Goal: Task Accomplishment & Management: Manage account settings

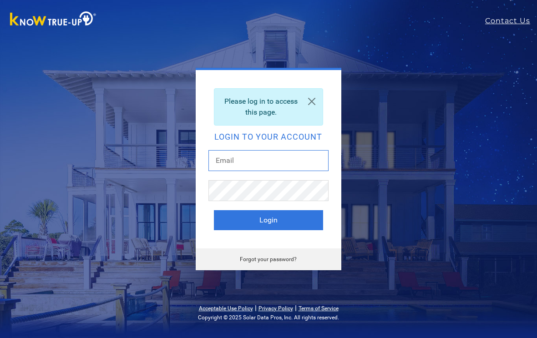
type input "[EMAIL_ADDRESS][DOMAIN_NAME]"
click at [268, 220] on button "Login" at bounding box center [268, 220] width 109 height 20
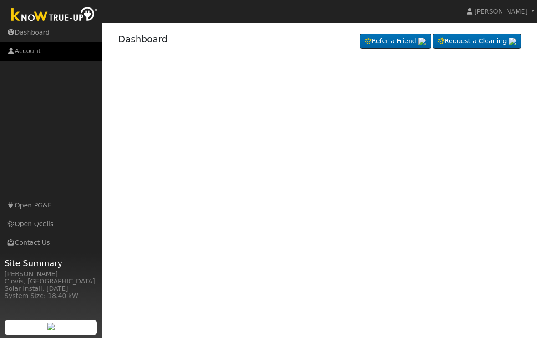
click at [39, 55] on link "Account" at bounding box center [51, 51] width 102 height 19
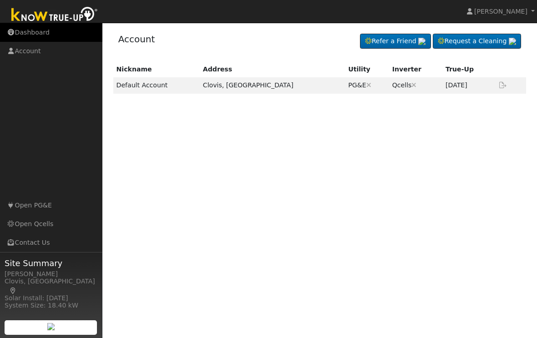
click at [47, 33] on link "Dashboard" at bounding box center [51, 32] width 102 height 19
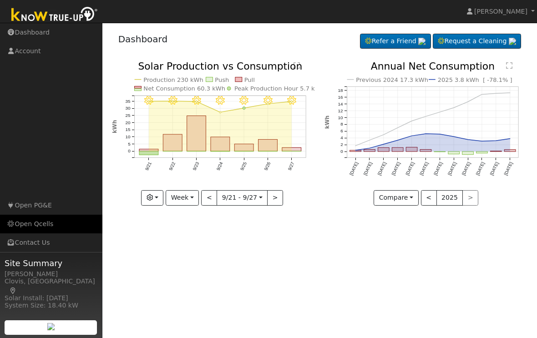
click at [45, 233] on link "Open Qcells" at bounding box center [51, 224] width 102 height 19
click at [60, 90] on ul "Navigation Dashboard Account Links Open PG&E Open Qcells Contact Us" at bounding box center [51, 192] width 102 height 338
click at [58, 132] on ul "Navigation Dashboard Account Links Open PG&E Open Qcells Contact Us" at bounding box center [51, 192] width 102 height 338
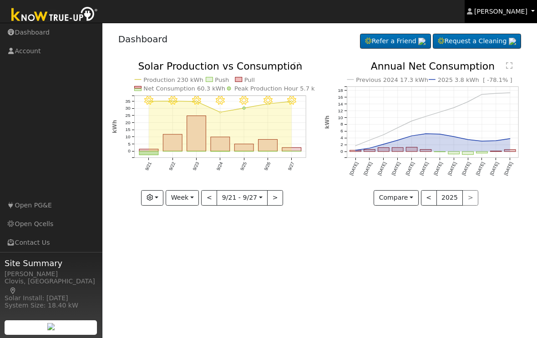
click at [499, 17] on link "[PERSON_NAME]" at bounding box center [501, 11] width 73 height 23
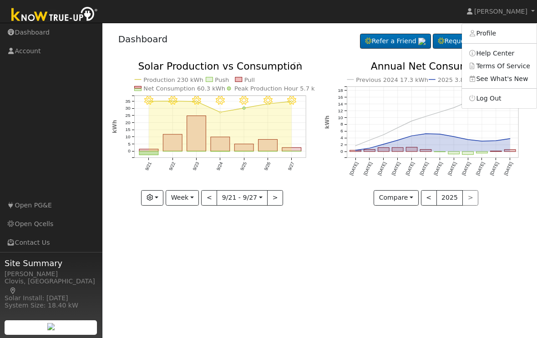
click at [366, 262] on div "User Profile First name Last name Email Email Notifications No Emails No Emails…" at bounding box center [319, 180] width 434 height 315
